Goal: Book appointment/travel/reservation

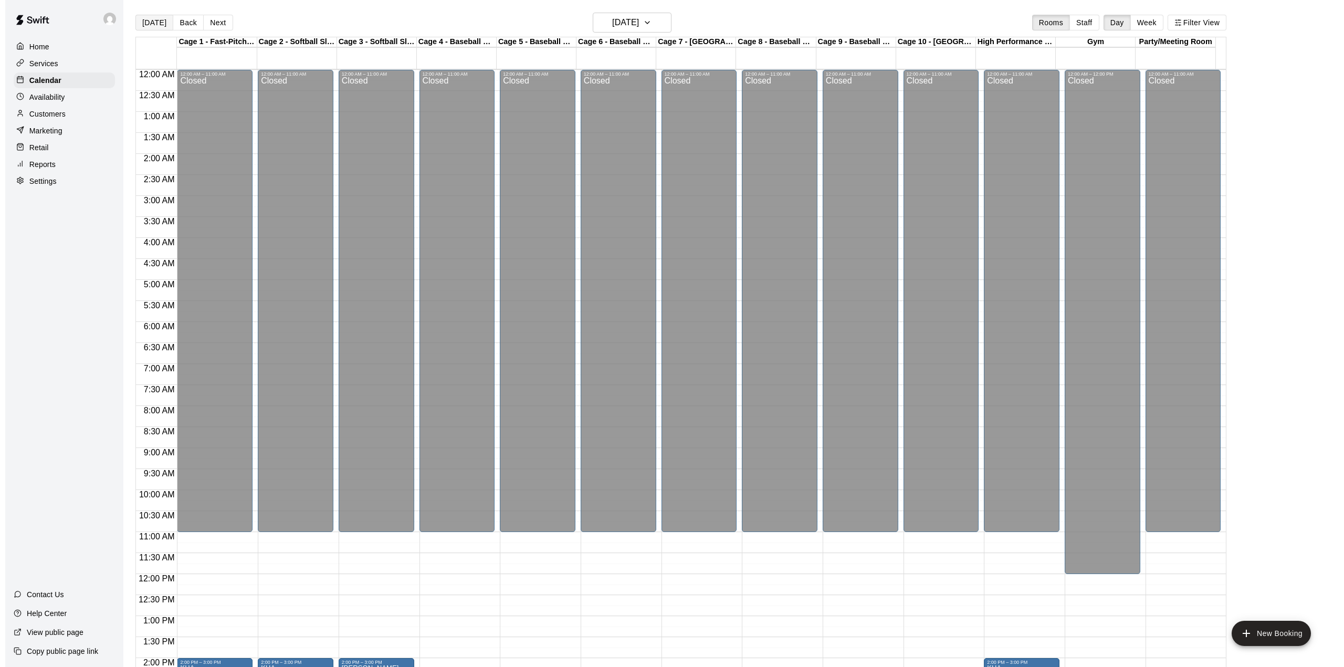
scroll to position [368, 0]
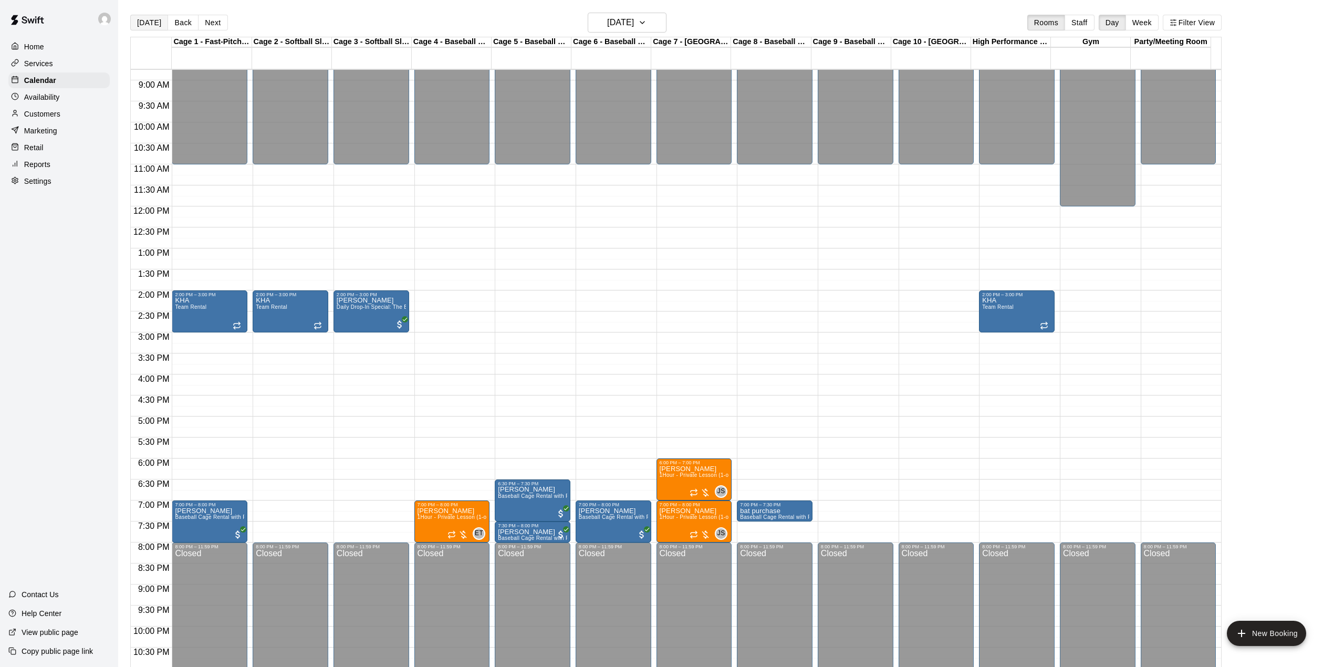
click at [137, 24] on button "[DATE]" at bounding box center [149, 23] width 38 height 16
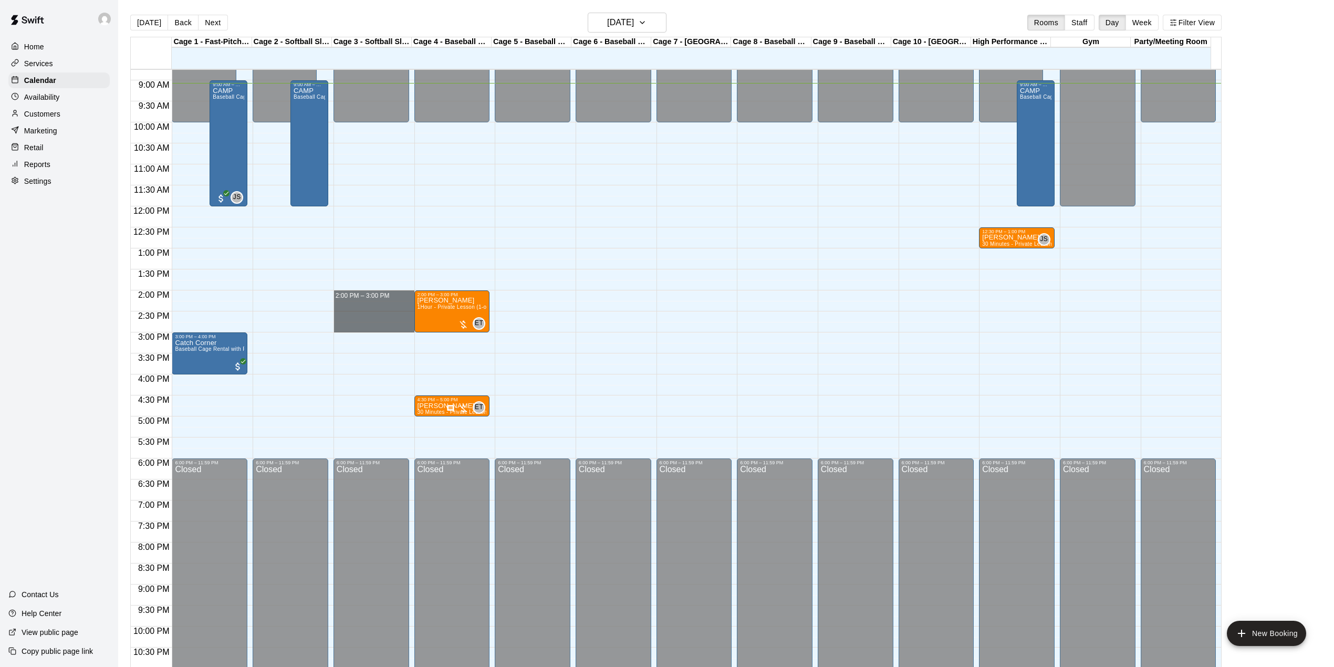
drag, startPoint x: 368, startPoint y: 293, endPoint x: 368, endPoint y: 324, distance: 31.5
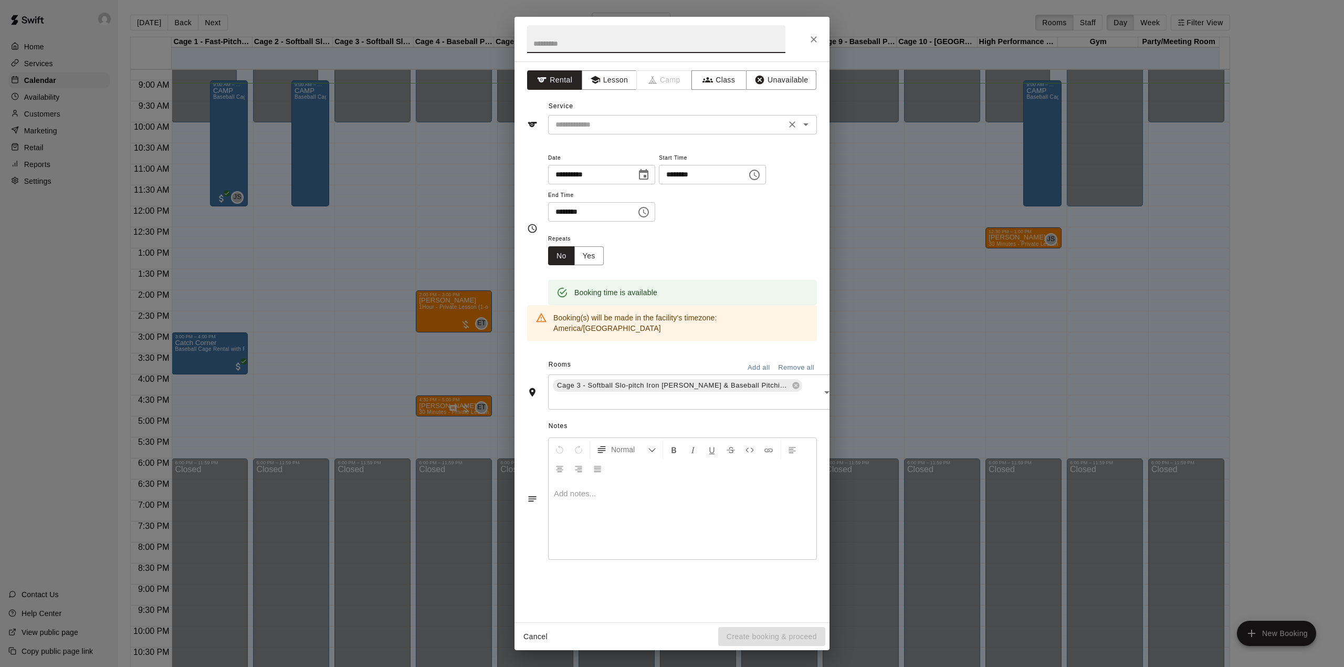
click at [629, 118] on div "​" at bounding box center [682, 124] width 269 height 19
click at [602, 82] on button "Lesson" at bounding box center [609, 79] width 55 height 19
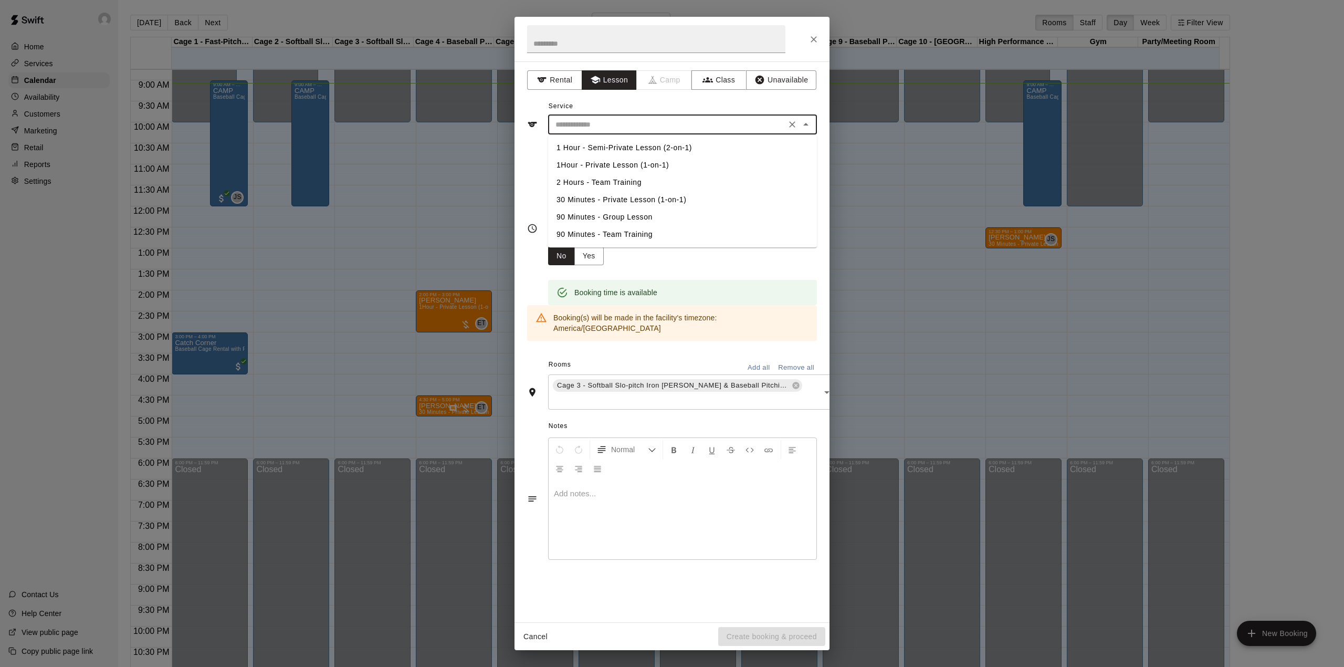
click at [620, 124] on input "text" at bounding box center [667, 124] width 232 height 13
click at [620, 162] on li "1Hour - Private Lesson (1-on-1)" at bounding box center [682, 164] width 269 height 17
type input "**********"
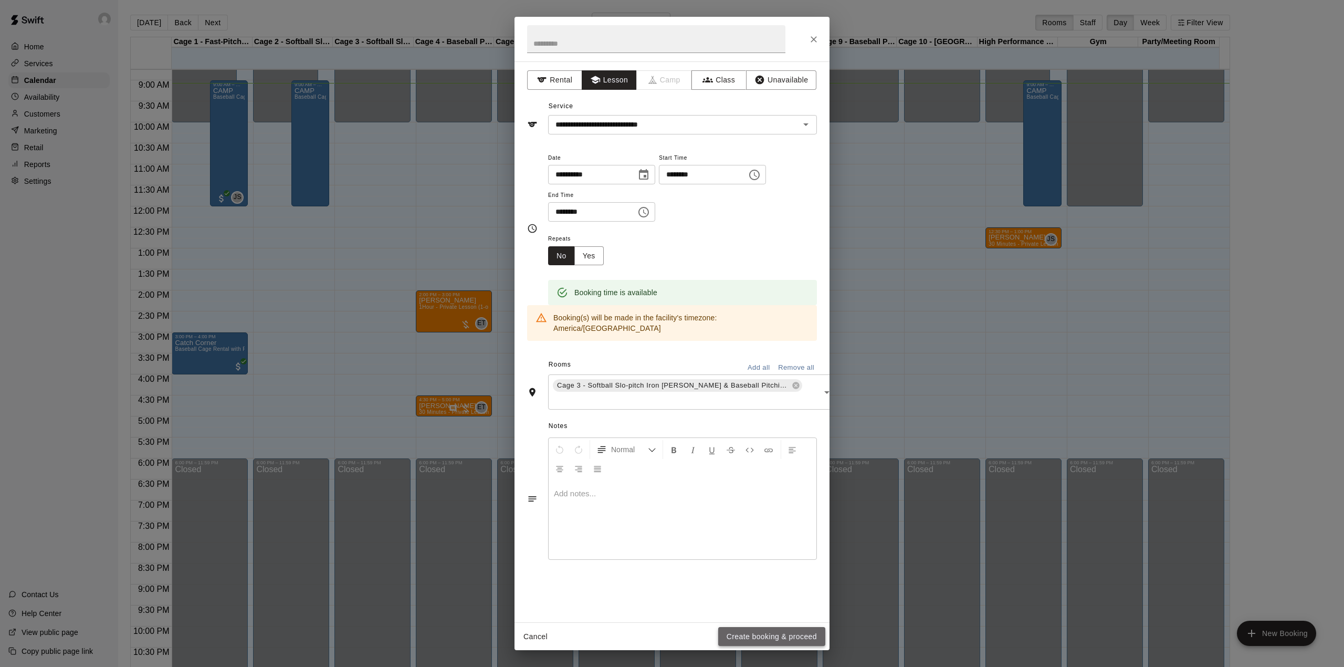
click at [754, 633] on button "Create booking & proceed" at bounding box center [771, 636] width 107 height 19
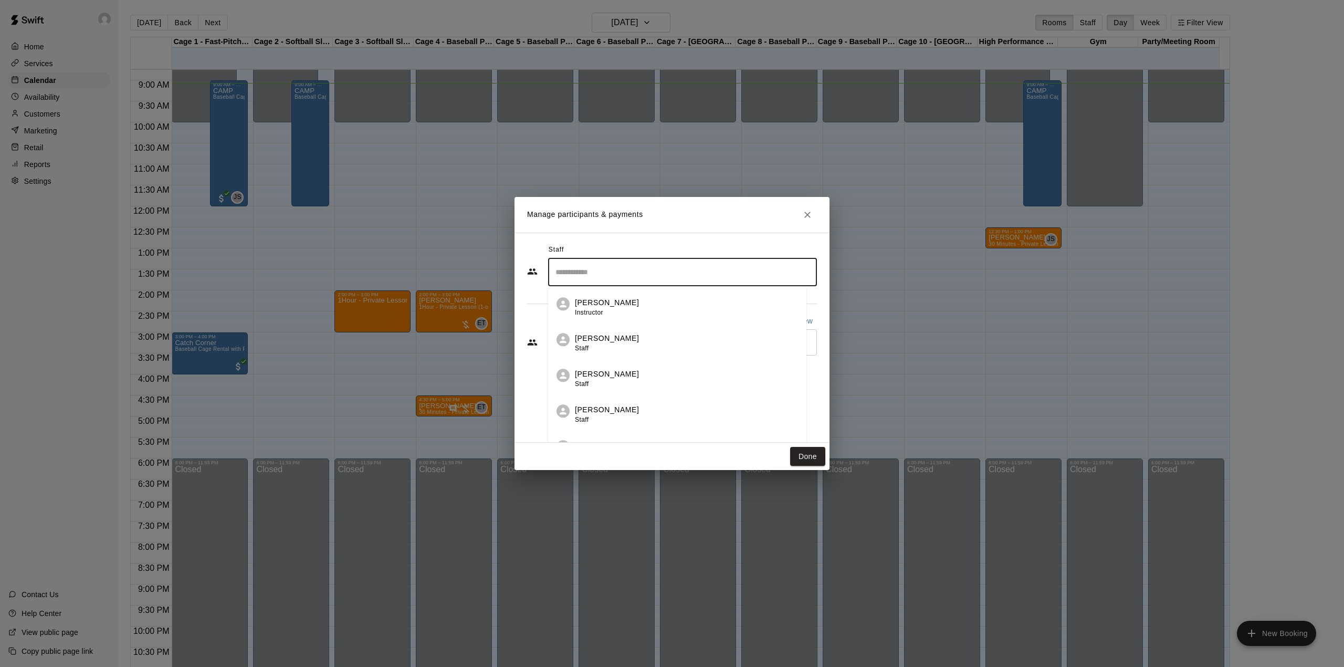
click at [592, 275] on input "Search staff" at bounding box center [682, 272] width 259 height 18
click at [612, 307] on p "[PERSON_NAME]" at bounding box center [607, 302] width 64 height 11
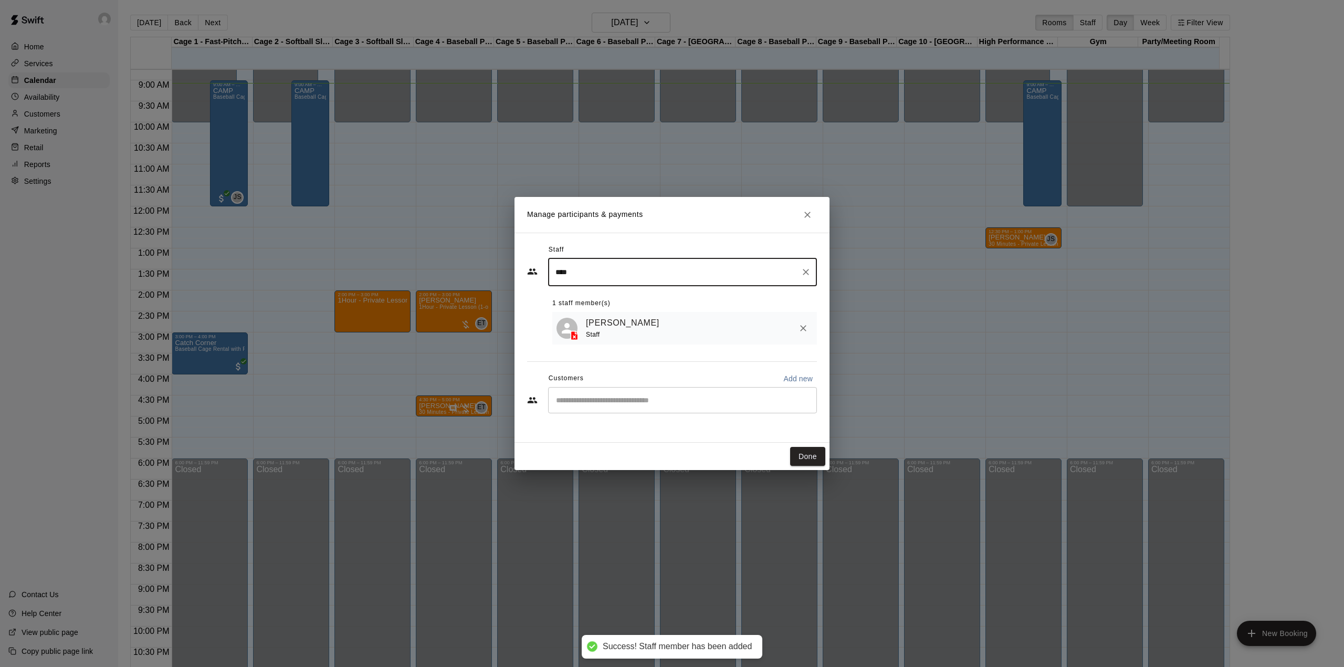
type input "****"
click at [610, 349] on div "Staff **** ​ 1 staff member(s) [PERSON_NAME] Staff Customers Add new ​" at bounding box center [672, 333] width 290 height 182
click at [613, 403] on input "Start typing to search customers..." at bounding box center [682, 400] width 259 height 11
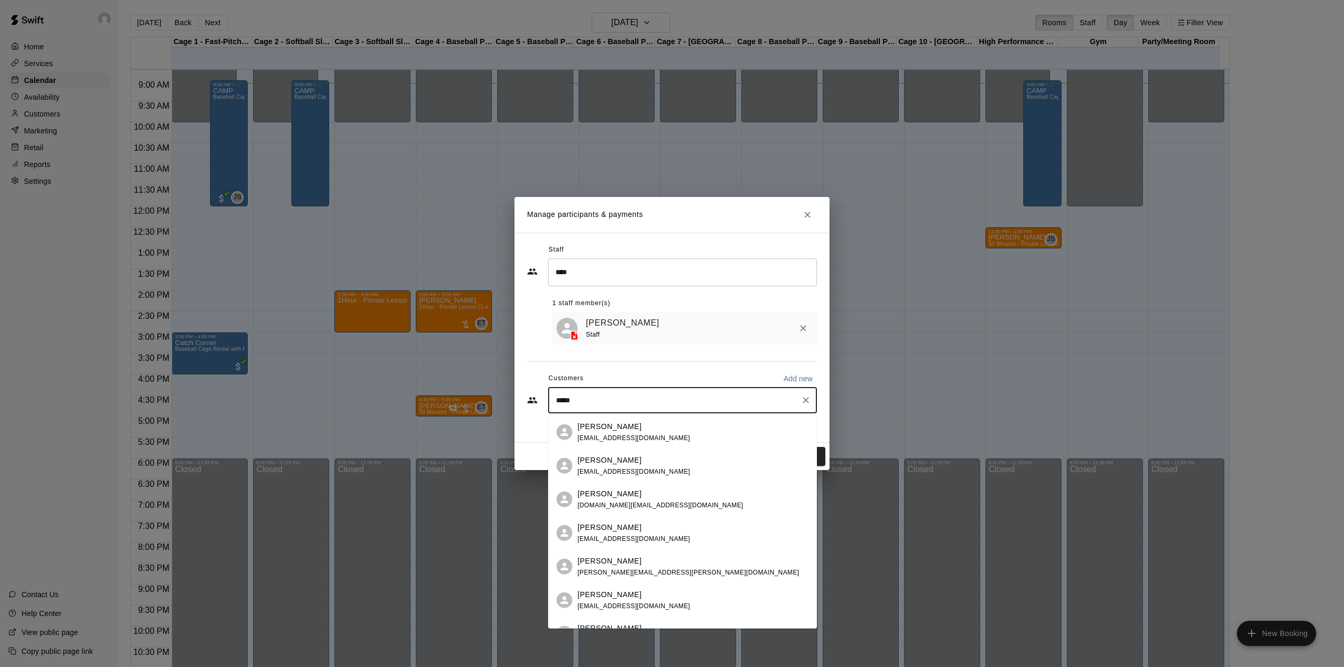
type input "******"
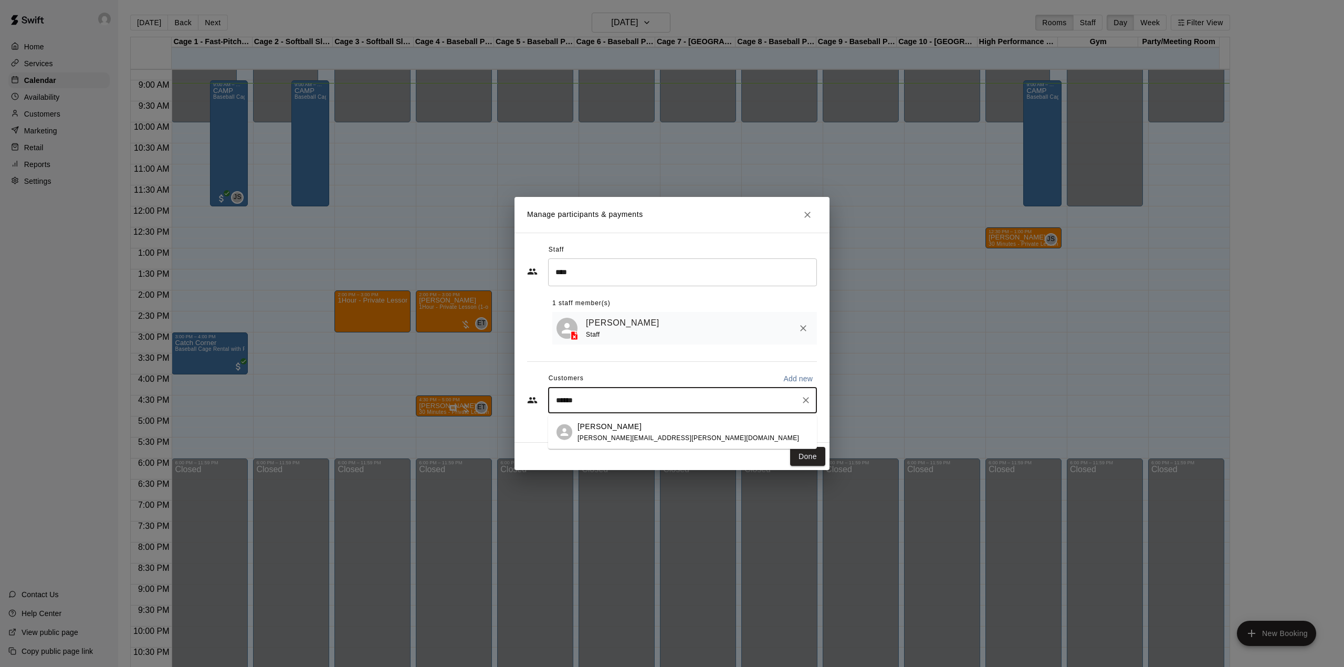
click at [645, 439] on span "[PERSON_NAME][EMAIL_ADDRESS][PERSON_NAME][DOMAIN_NAME]" at bounding box center [689, 437] width 222 height 7
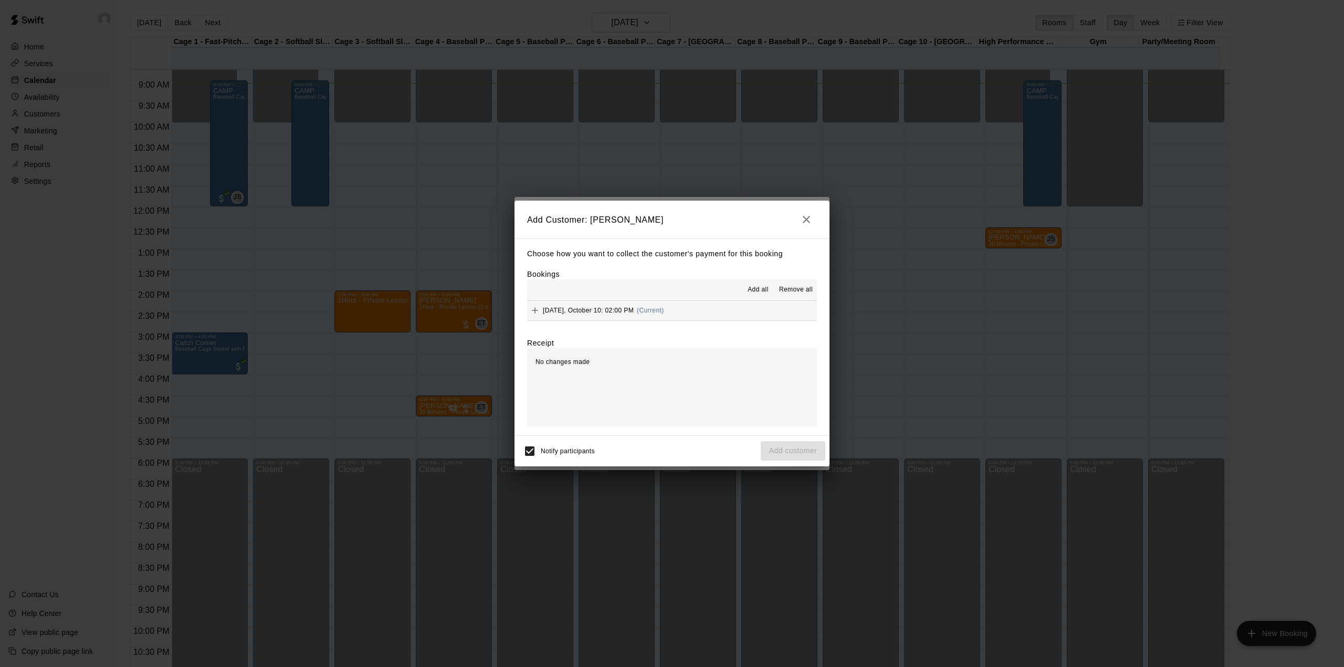
click at [763, 286] on span "Add all" at bounding box center [758, 290] width 21 height 11
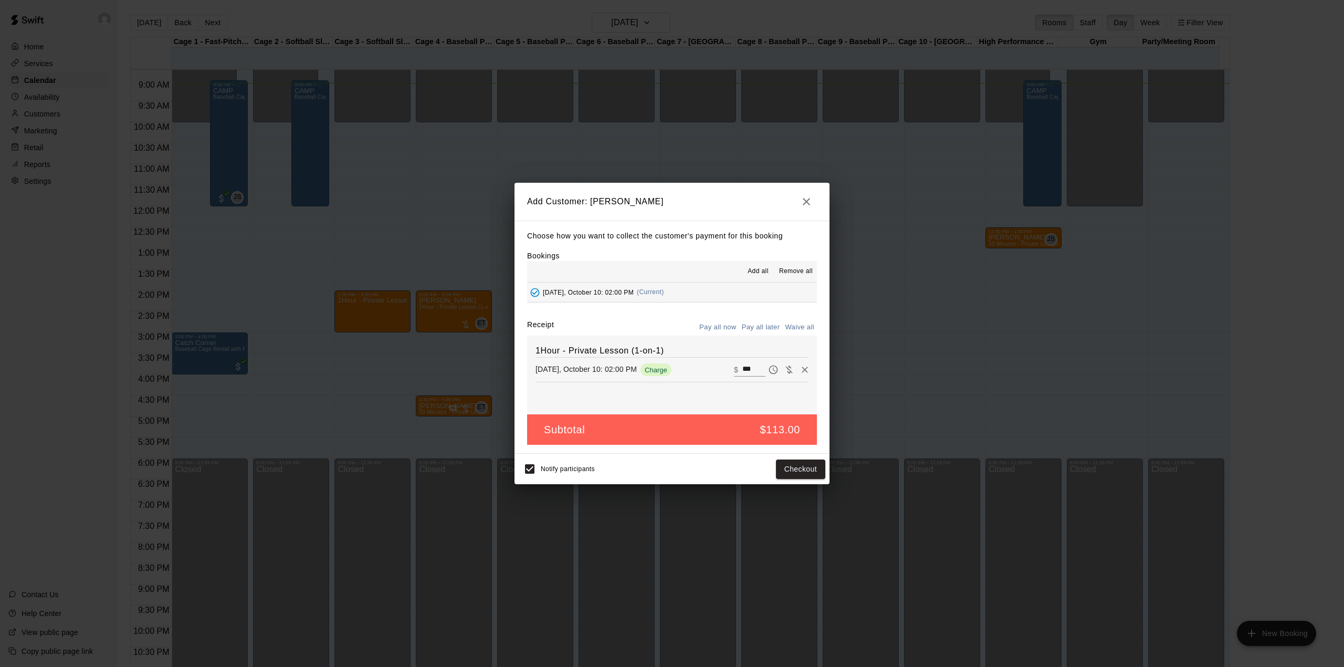
click at [763, 324] on button "Pay all later" at bounding box center [761, 327] width 44 height 16
click at [785, 467] on button "Add customer" at bounding box center [793, 468] width 65 height 19
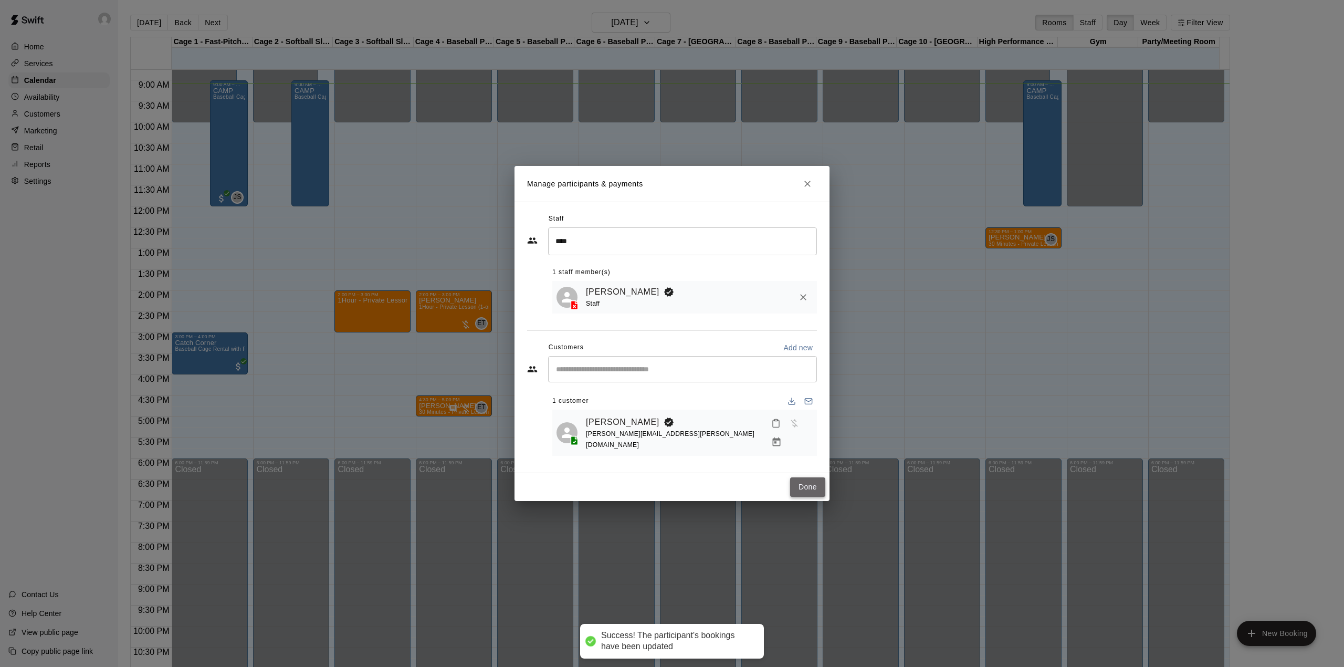
click at [794, 482] on button "Done" at bounding box center [807, 486] width 35 height 19
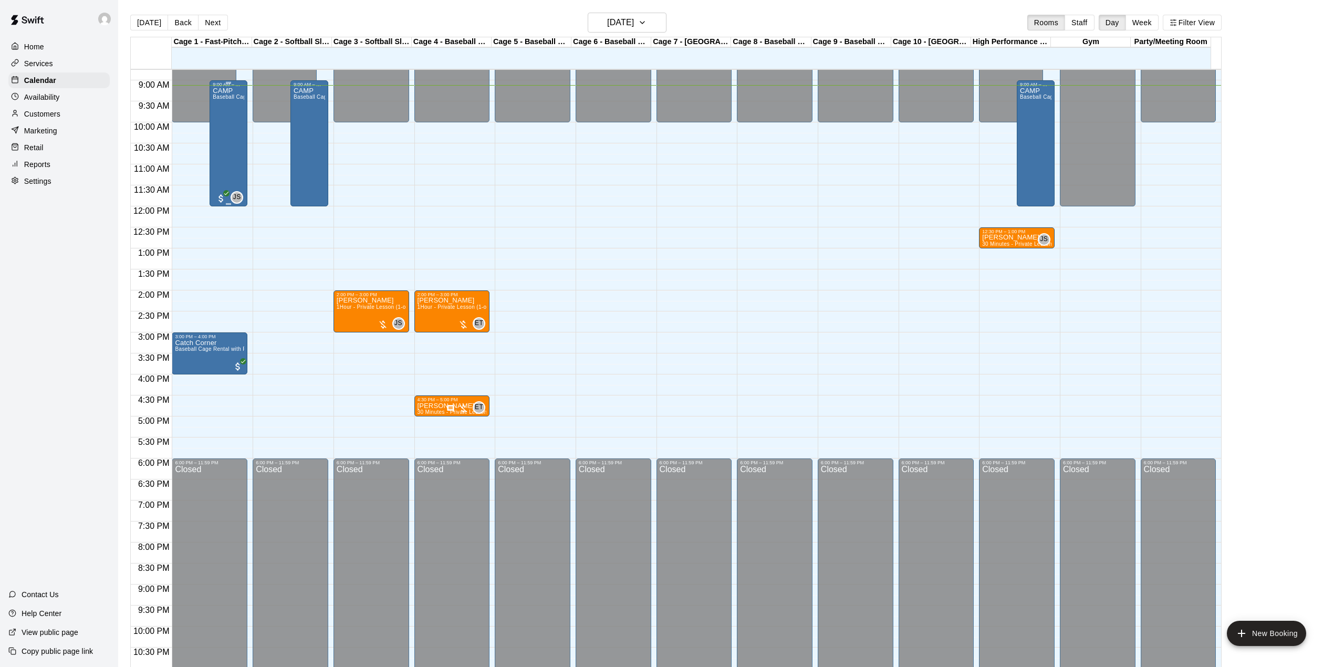
click at [211, 131] on div "9:00 AM – 12:00 PM CAMP Baseball Cage Rental with Pitching Machine (4 People Ma…" at bounding box center [228, 143] width 38 height 126
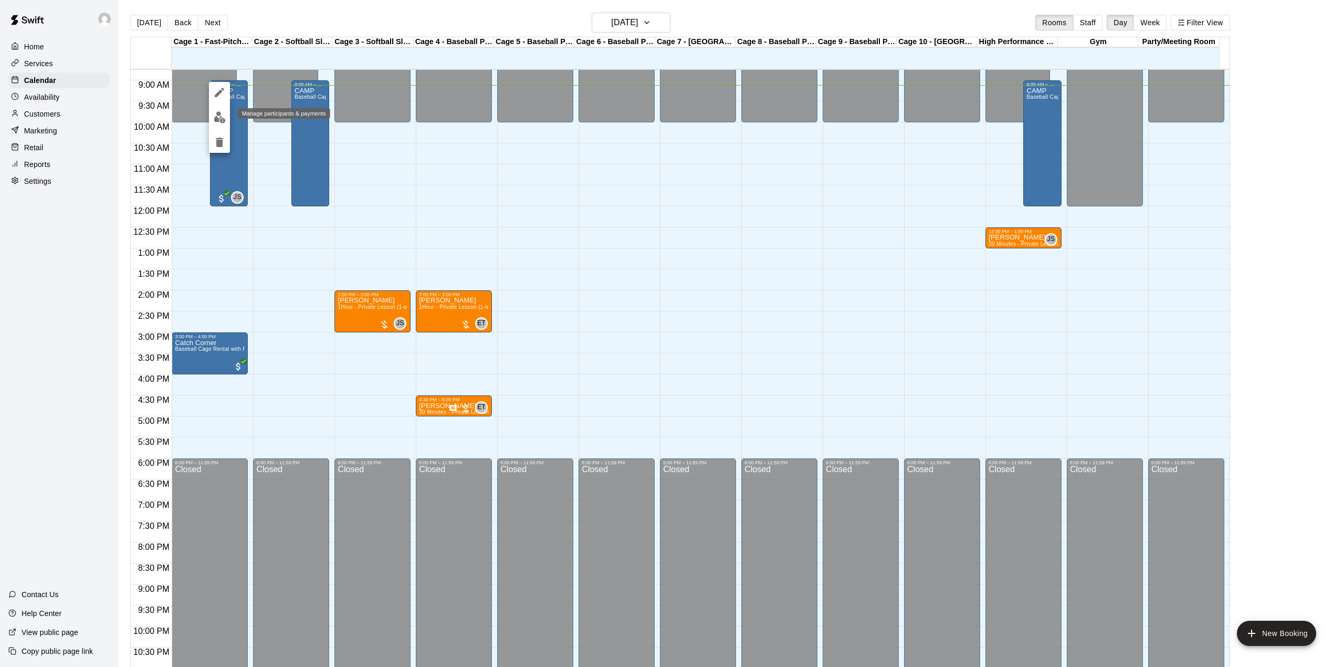
click at [221, 111] on img "edit" at bounding box center [220, 117] width 12 height 12
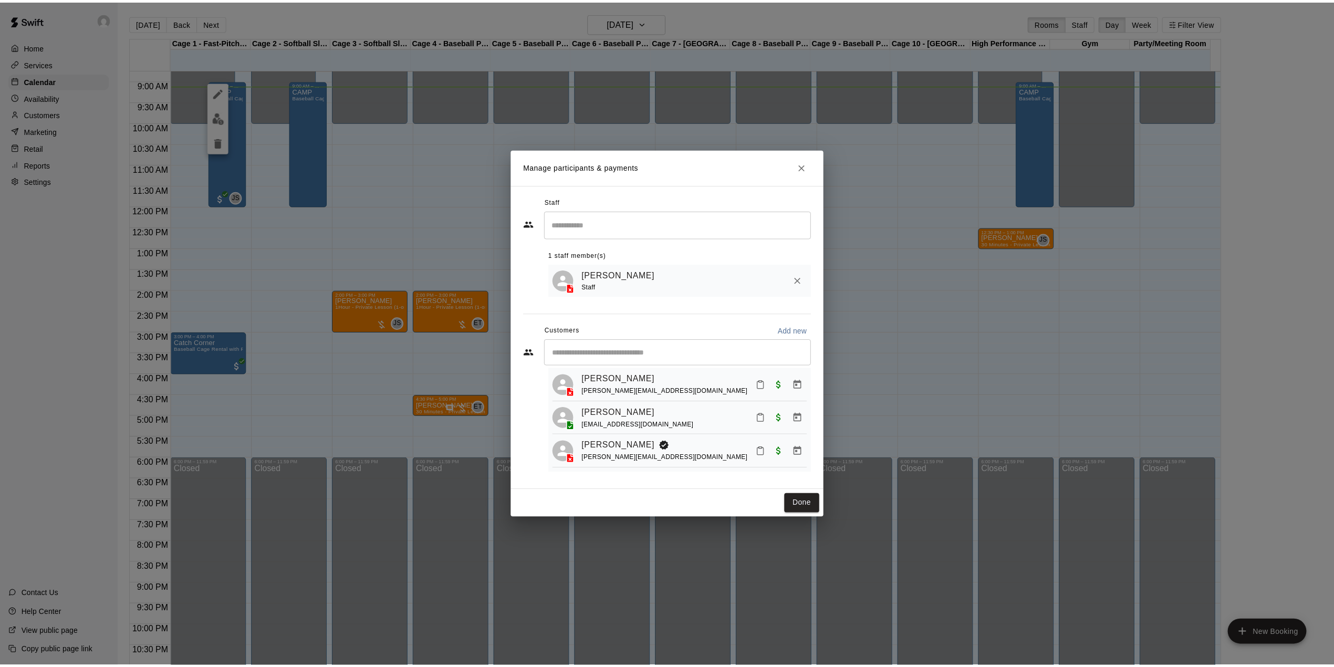
scroll to position [0, 0]
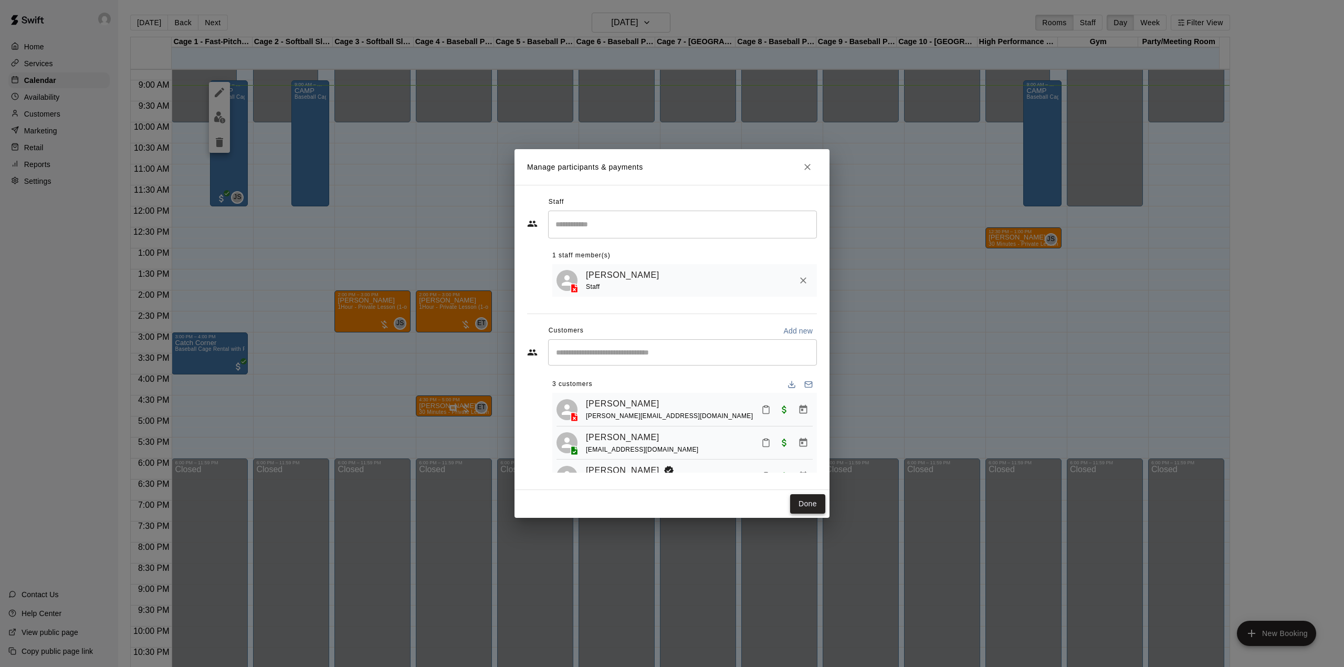
click at [818, 503] on button "Done" at bounding box center [807, 503] width 35 height 19
